Goal: Find specific page/section: Find specific page/section

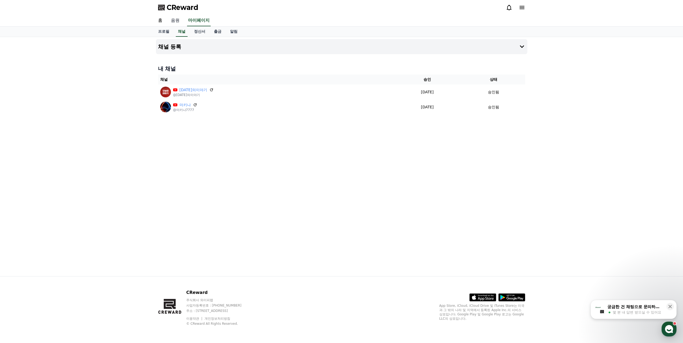
click at [177, 18] on link "음원" at bounding box center [175, 20] width 17 height 11
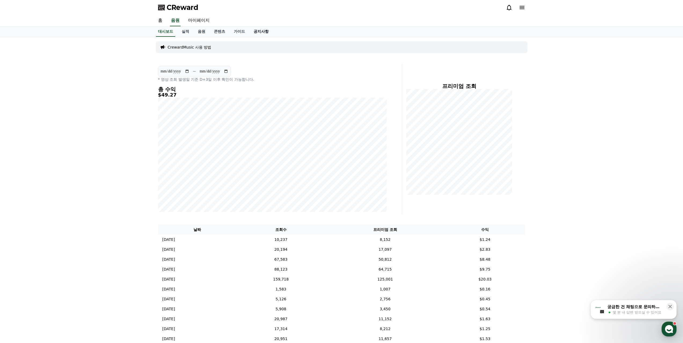
click at [258, 30] on link "공지사항" at bounding box center [261, 32] width 24 height 10
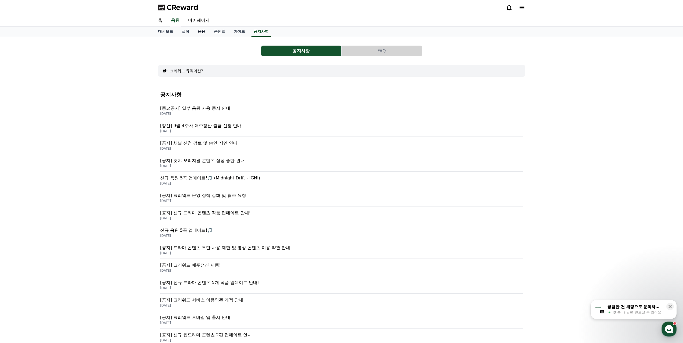
click at [197, 30] on link "음원" at bounding box center [201, 32] width 16 height 10
